Goal: Task Accomplishment & Management: Use online tool/utility

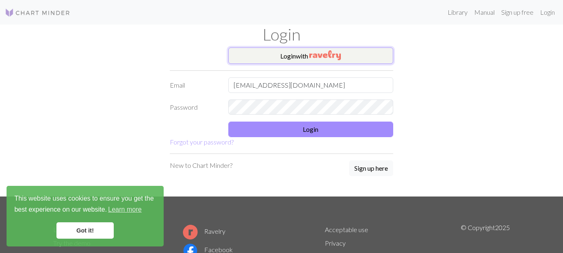
click at [293, 55] on button "Login with" at bounding box center [310, 55] width 165 height 16
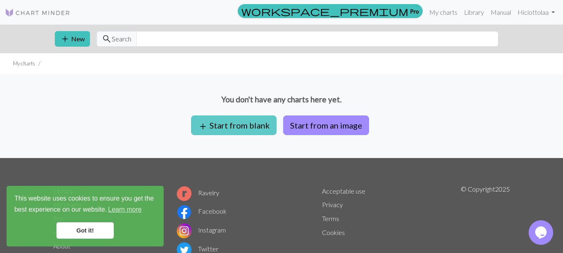
click at [208, 121] on span "add" at bounding box center [203, 126] width 10 height 11
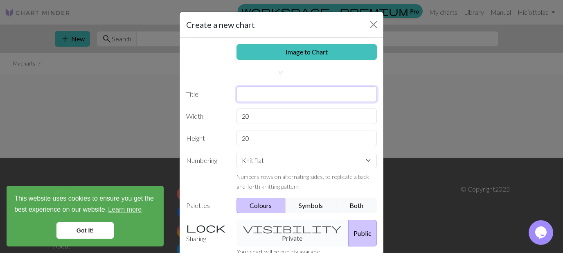
click at [273, 99] on input "text" at bounding box center [306, 94] width 141 height 16
type input "mountain sound bandana"
click at [257, 142] on input "20" at bounding box center [306, 139] width 141 height 16
type input "30"
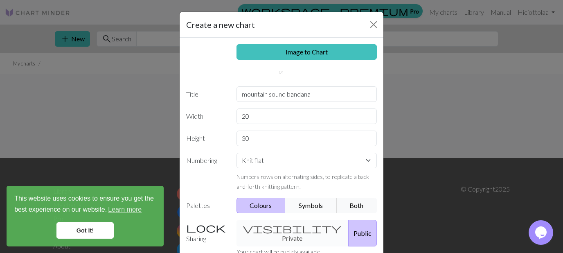
click at [297, 204] on button "Symbols" at bounding box center [311, 206] width 52 height 16
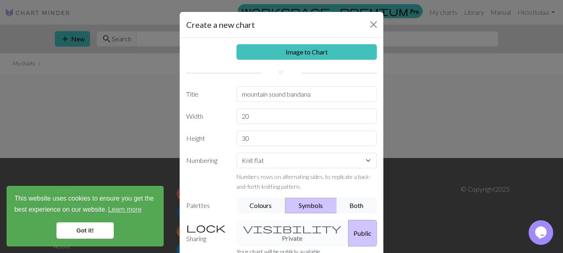
scroll to position [69, 0]
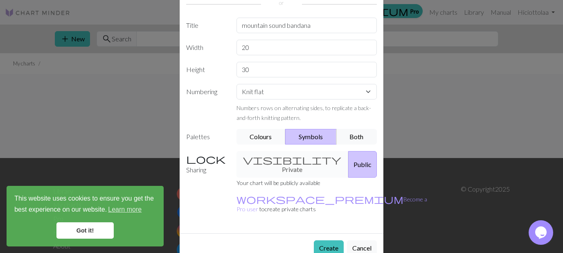
click at [273, 133] on button "Colours" at bounding box center [261, 137] width 50 height 16
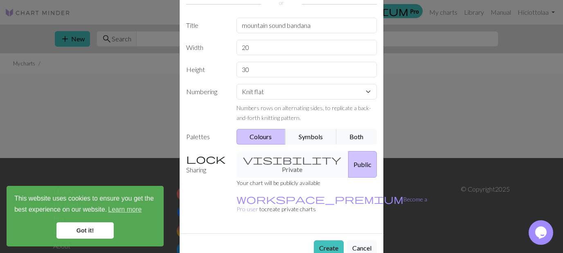
click at [276, 165] on div "visibility Private Public" at bounding box center [307, 164] width 151 height 27
click at [286, 160] on div "visibility Private Public" at bounding box center [307, 164] width 151 height 27
click at [267, 161] on div "visibility Private Public" at bounding box center [307, 164] width 151 height 27
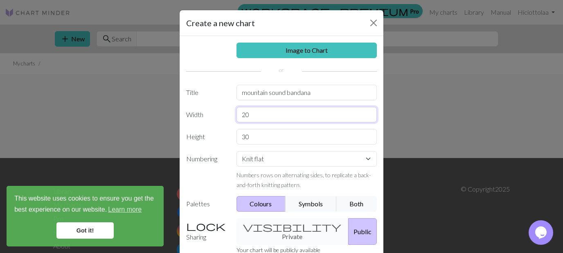
click at [264, 113] on input "20" at bounding box center [306, 115] width 141 height 16
type input "30"
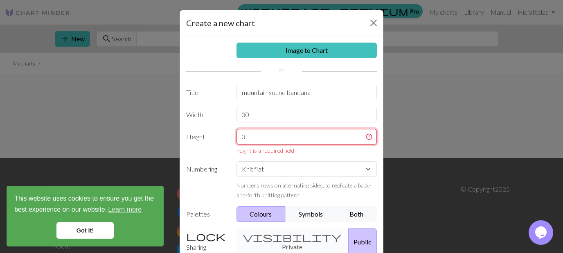
type input "30"
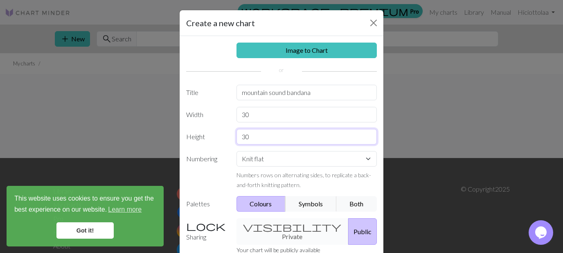
scroll to position [69, 0]
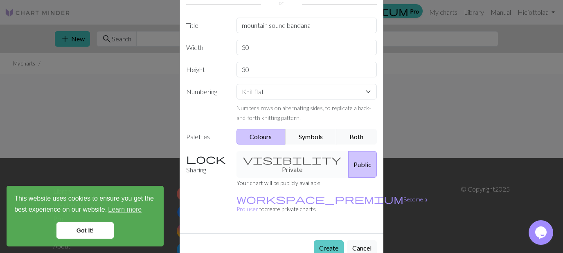
click at [329, 240] on button "Create" at bounding box center [329, 248] width 30 height 16
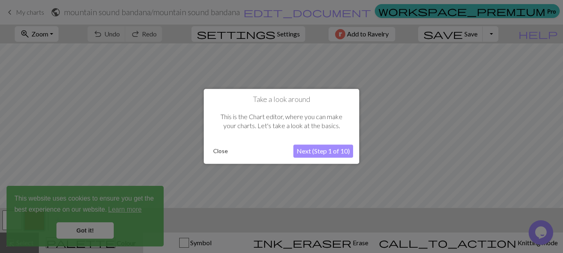
click at [217, 149] on button "Close" at bounding box center [220, 151] width 21 height 12
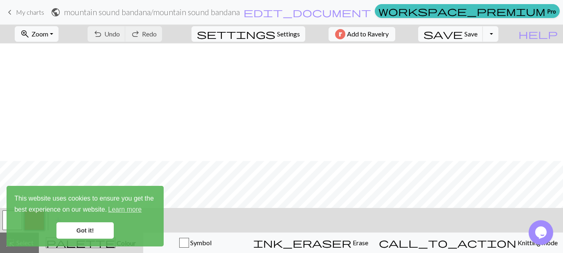
scroll to position [117, 0]
click at [85, 239] on div "This website uses cookies to ensure you get the best experience on our website.…" at bounding box center [85, 216] width 157 height 61
click at [81, 229] on link "Got it!" at bounding box center [84, 230] width 57 height 16
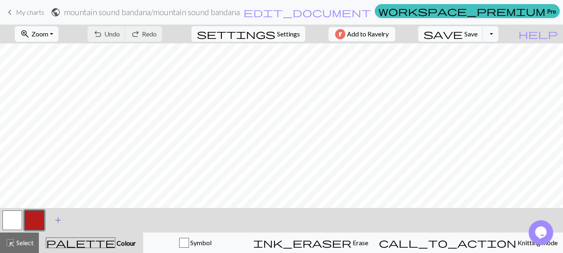
click at [55, 223] on span "add" at bounding box center [58, 219] width 10 height 11
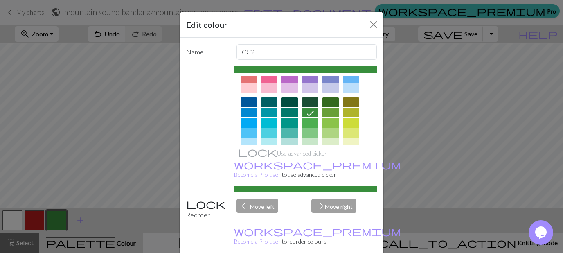
scroll to position [41, 0]
click at [309, 121] on div at bounding box center [310, 122] width 16 height 10
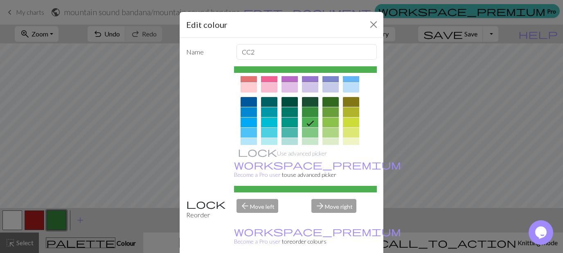
click at [308, 113] on div at bounding box center [310, 112] width 16 height 10
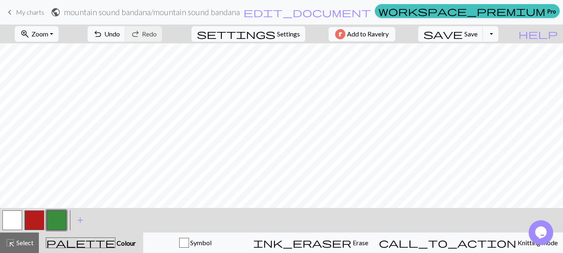
click at [34, 221] on button "button" at bounding box center [35, 220] width 20 height 20
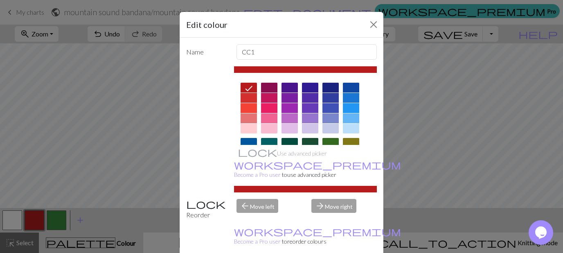
click at [73, 247] on div "Edit colour Name CC1 Use advanced picker workspace_premium Become a Pro user to…" at bounding box center [281, 126] width 563 height 253
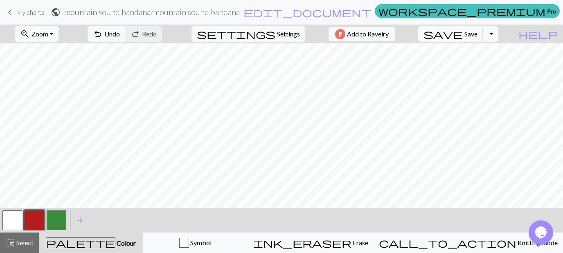
click at [36, 219] on button "button" at bounding box center [35, 220] width 20 height 20
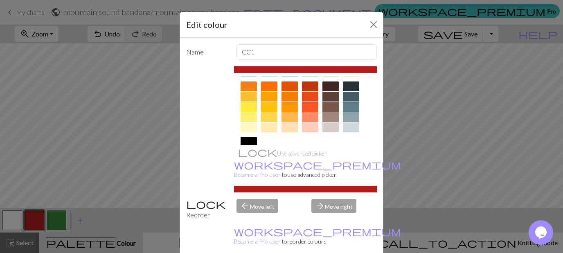
scroll to position [78, 0]
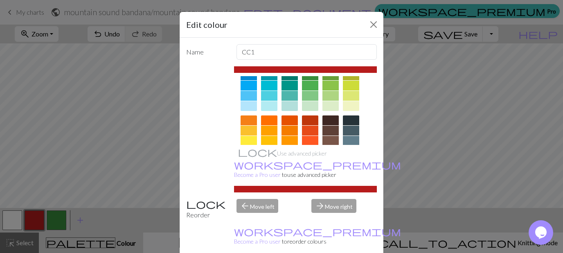
click at [267, 92] on div at bounding box center [269, 96] width 16 height 10
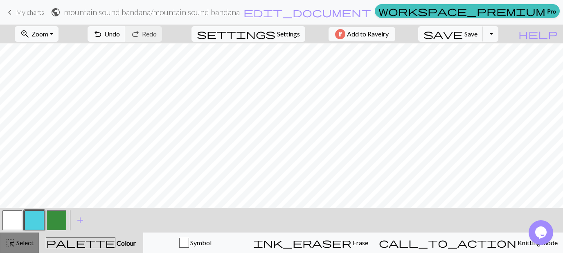
click at [17, 247] on div "highlight_alt Select Select" at bounding box center [19, 243] width 28 height 10
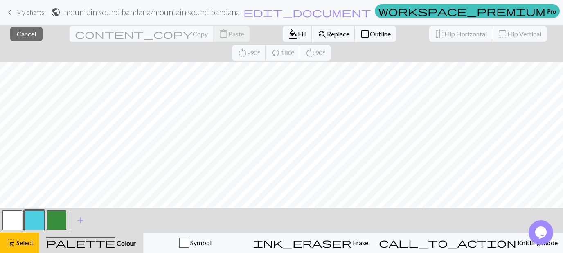
scroll to position [0, 0]
click at [38, 226] on button "button" at bounding box center [35, 220] width 20 height 20
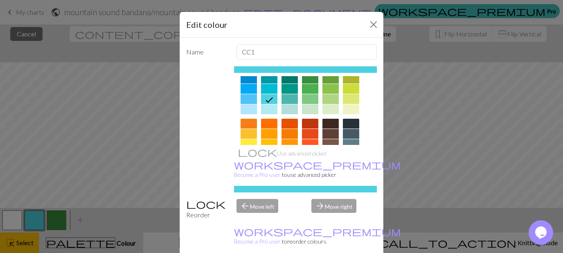
scroll to position [76, 0]
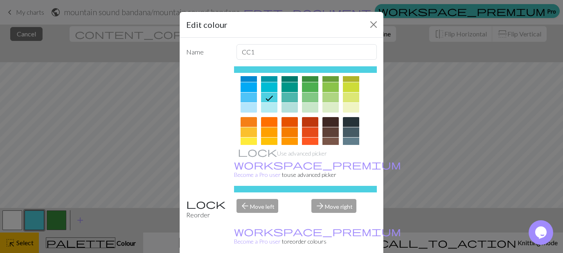
click at [264, 96] on div at bounding box center [269, 97] width 16 height 10
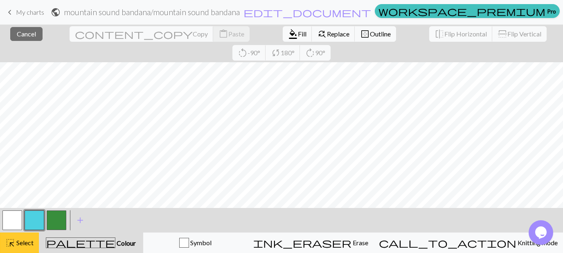
click at [25, 242] on span "Select" at bounding box center [24, 243] width 18 height 8
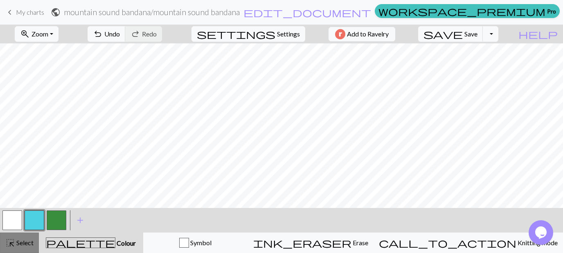
click at [25, 242] on span "Select" at bounding box center [24, 243] width 18 height 8
click at [17, 248] on button "highlight_alt Select Select" at bounding box center [19, 242] width 39 height 20
click at [62, 219] on button "button" at bounding box center [57, 220] width 20 height 20
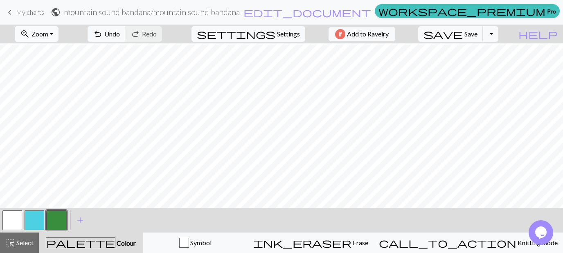
click at [48, 33] on span "Zoom" at bounding box center [40, 34] width 17 height 8
click at [52, 80] on button "Fit height" at bounding box center [47, 78] width 65 height 13
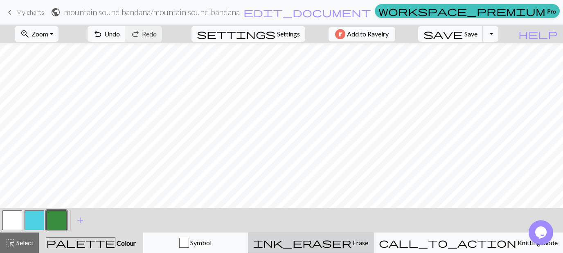
click at [366, 245] on span "Erase" at bounding box center [359, 243] width 17 height 8
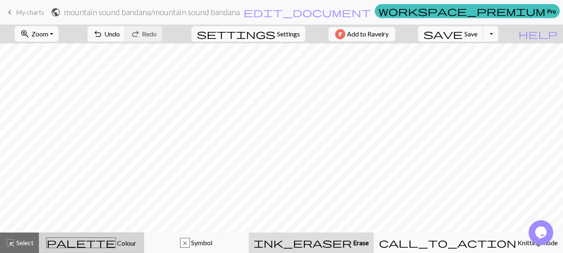
click at [110, 236] on button "palette Colour Colour" at bounding box center [91, 242] width 105 height 20
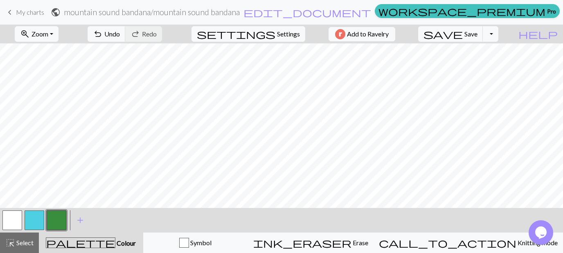
click at [470, 145] on div "zoom_in Zoom Zoom Fit all Fit width Fit height 50% 100% 150% 200% undo Undo Und…" at bounding box center [281, 139] width 563 height 228
click at [291, 31] on span "Settings" at bounding box center [288, 34] width 23 height 10
select select "aran"
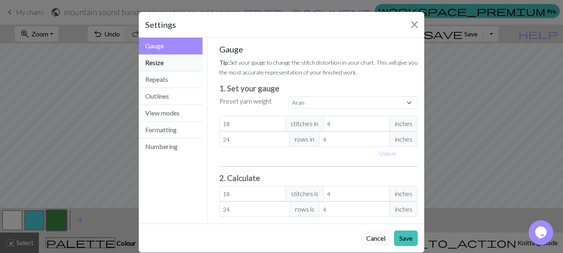
click at [169, 61] on button "Resize" at bounding box center [171, 62] width 64 height 17
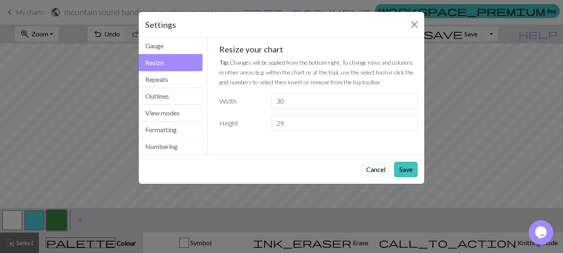
click at [408, 123] on input "29" at bounding box center [344, 123] width 146 height 16
click at [407, 121] on input "27" at bounding box center [344, 123] width 146 height 16
click at [407, 121] on input "28" at bounding box center [344, 123] width 146 height 16
click at [407, 121] on input "29" at bounding box center [344, 123] width 146 height 16
click at [407, 121] on input "30" at bounding box center [344, 123] width 146 height 16
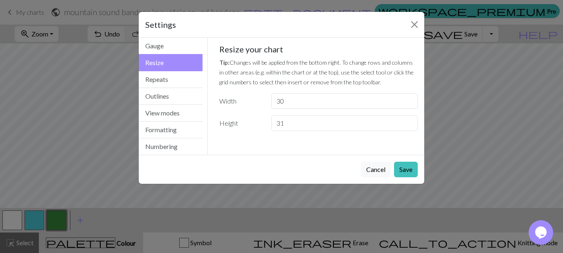
click at [407, 121] on input "31" at bounding box center [344, 123] width 146 height 16
click at [407, 121] on input "32" at bounding box center [344, 123] width 146 height 16
click at [407, 121] on input "33" at bounding box center [344, 123] width 146 height 16
click at [407, 121] on input "34" at bounding box center [344, 123] width 146 height 16
type input "35"
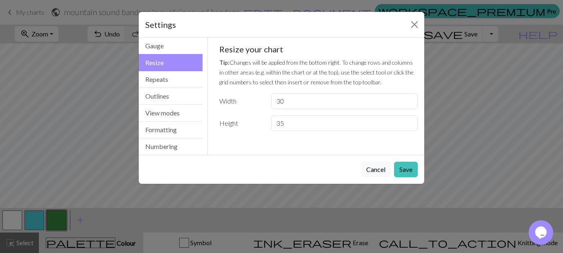
click at [407, 121] on input "35" at bounding box center [344, 123] width 146 height 16
click at [408, 166] on button "Save" at bounding box center [406, 170] width 24 height 16
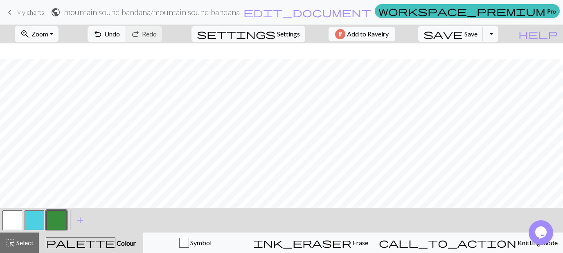
scroll to position [15, 0]
click at [120, 37] on span "Undo" at bounding box center [112, 34] width 16 height 8
click at [480, 36] on button "save Save Save" at bounding box center [450, 34] width 65 height 16
click at [498, 35] on button "Toggle Dropdown" at bounding box center [491, 34] width 16 height 16
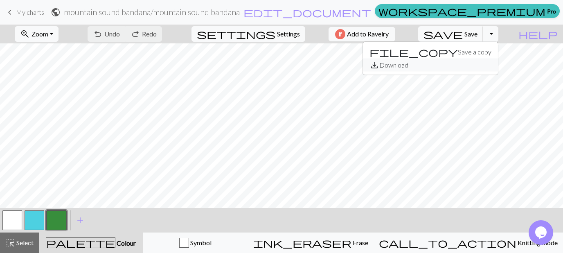
click at [492, 60] on button "save_alt Download" at bounding box center [430, 65] width 135 height 13
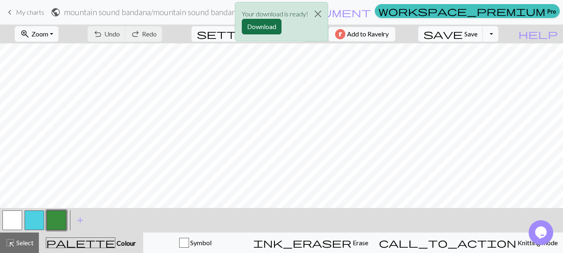
click at [272, 28] on button "Download" at bounding box center [262, 27] width 40 height 16
